Goal: Transaction & Acquisition: Purchase product/service

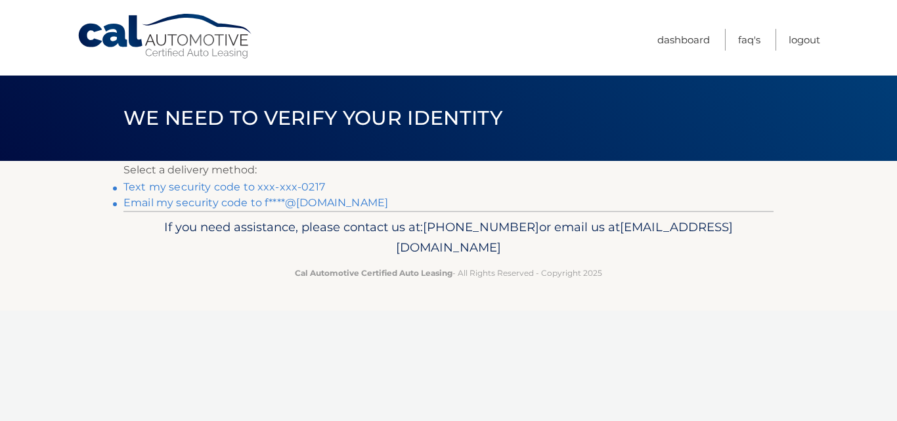
click at [219, 188] on link "Text my security code to xxx-xxx-0217" at bounding box center [224, 187] width 202 height 12
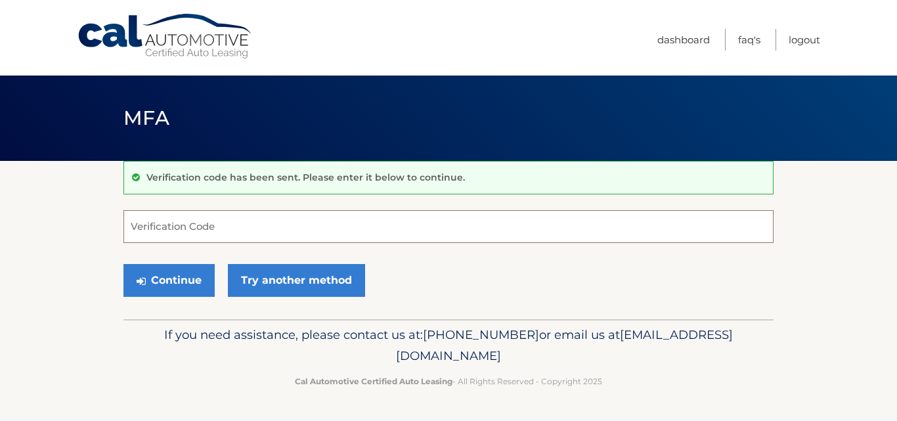
click at [246, 227] on input "Verification Code" at bounding box center [448, 226] width 650 height 33
type input "620081"
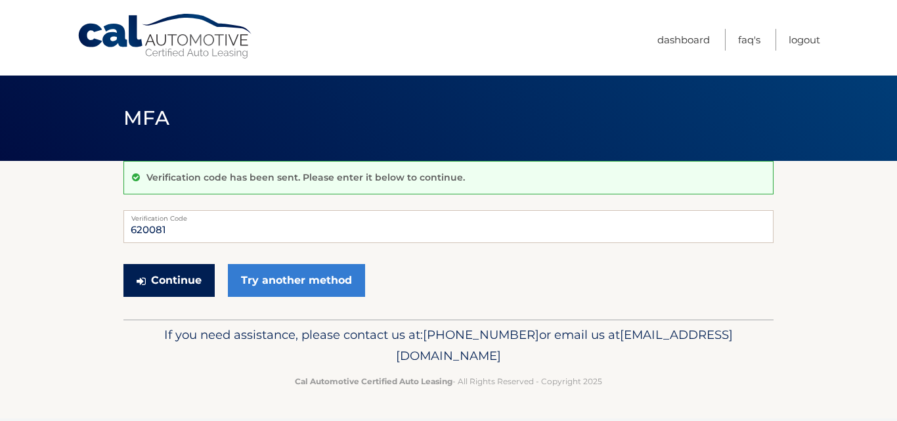
click at [177, 284] on button "Continue" at bounding box center [168, 280] width 91 height 33
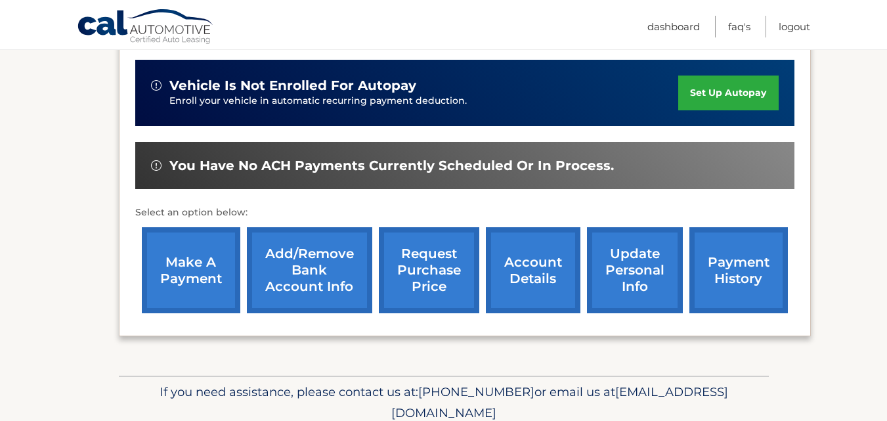
scroll to position [375, 0]
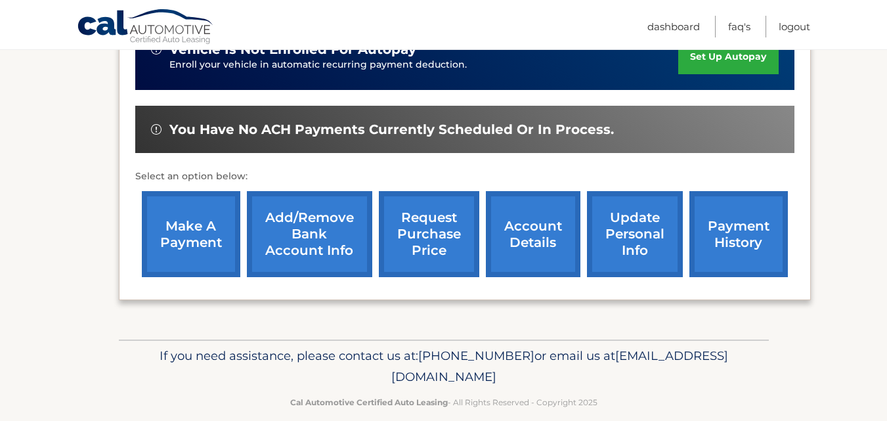
click at [169, 234] on link "make a payment" at bounding box center [191, 234] width 99 height 86
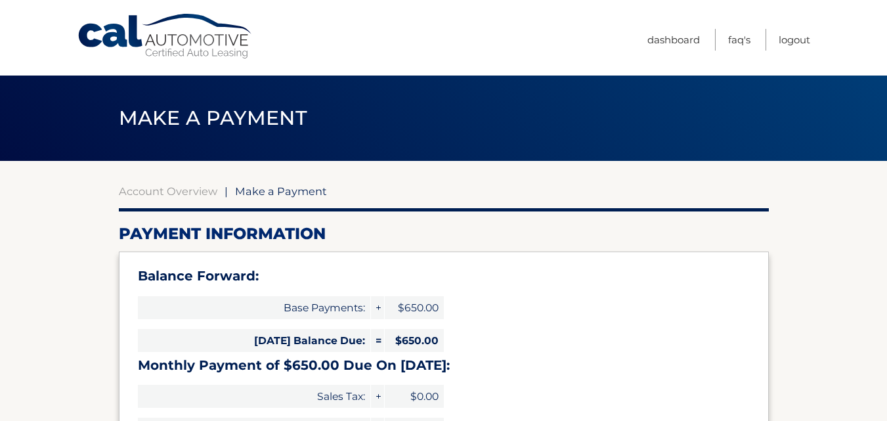
select select "MTI4ZTQyYzEtZjljYS00NWQ2LWEyYTgtOThkYzM4ZTVjMGRm"
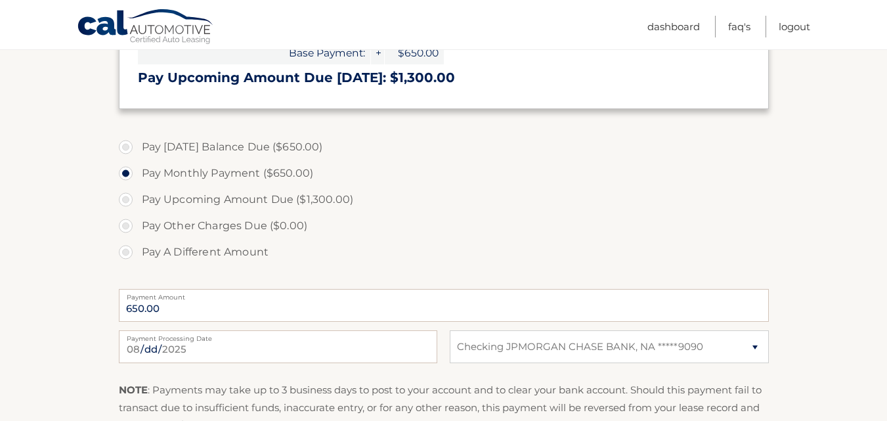
scroll to position [394, 0]
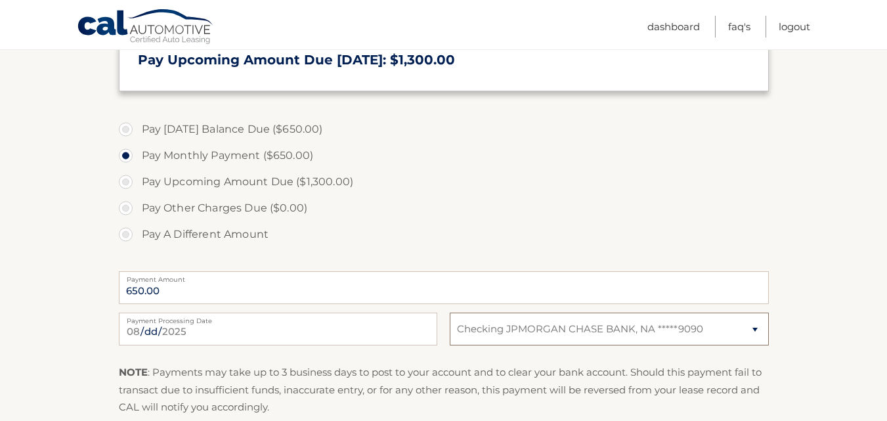
click at [758, 330] on select "Select Bank Account Checking JPMORGAN CHASE BANK, NA *****9090" at bounding box center [609, 329] width 319 height 33
click at [450, 313] on select "Select Bank Account Checking JPMORGAN CHASE BANK, NA *****9090" at bounding box center [609, 329] width 319 height 33
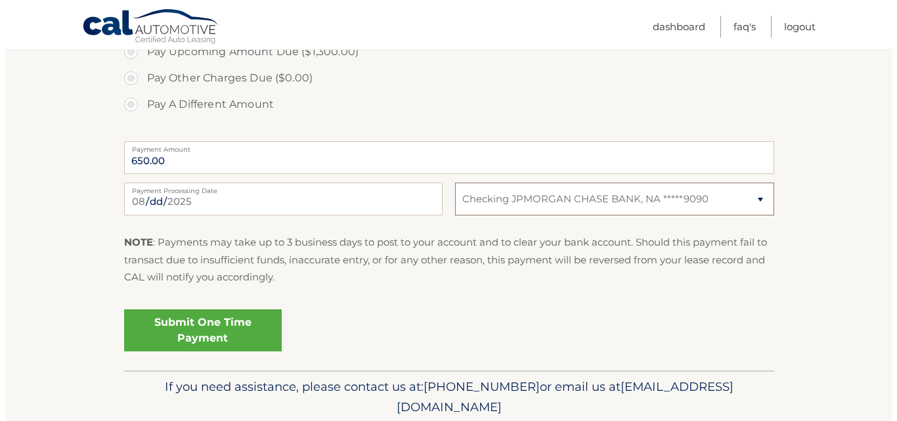
scroll to position [525, 0]
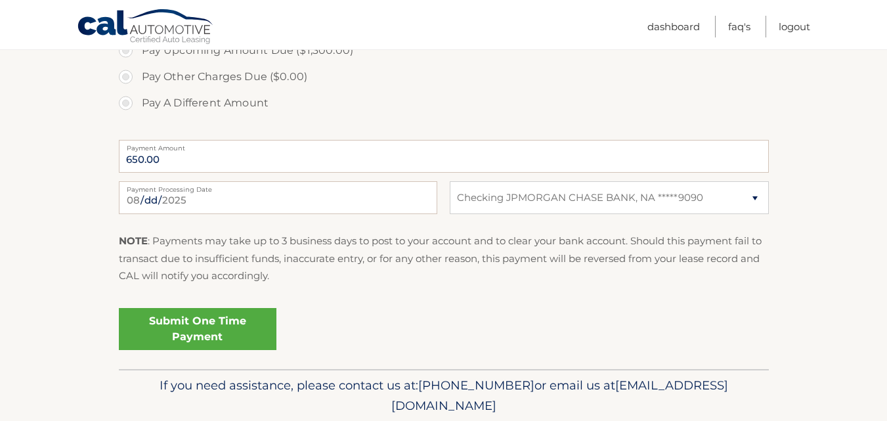
click at [217, 336] on link "Submit One Time Payment" at bounding box center [198, 329] width 158 height 42
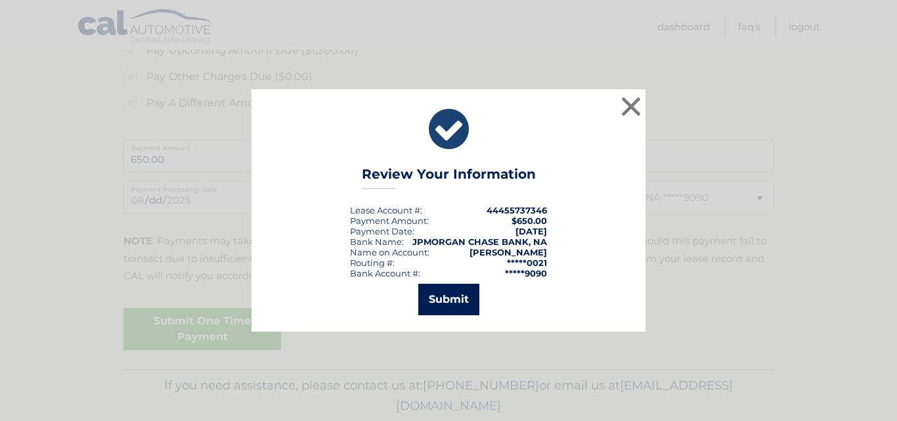
click at [436, 296] on button "Submit" at bounding box center [448, 300] width 61 height 32
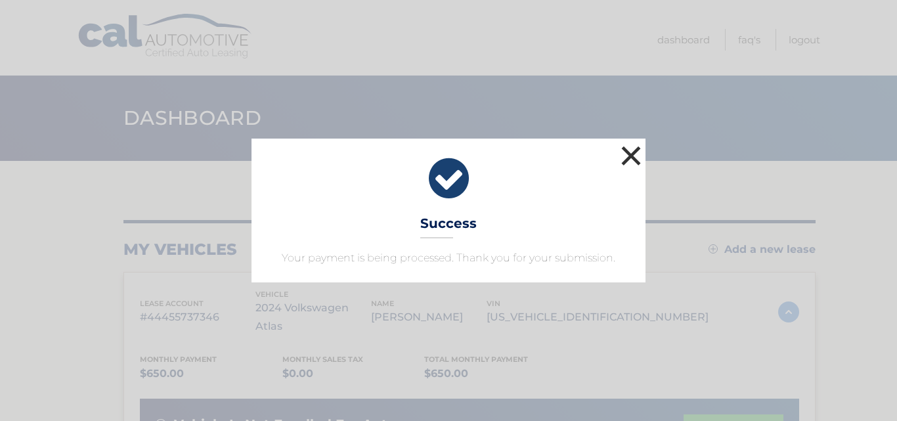
click at [629, 158] on button "×" at bounding box center [631, 156] width 26 height 26
